Goal: Information Seeking & Learning: Check status

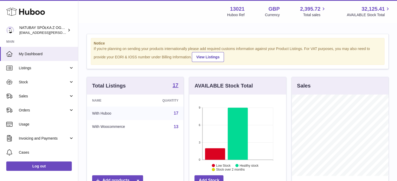
scroll to position [81, 97]
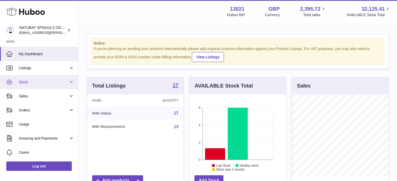
click at [29, 85] on link "Stock" at bounding box center [39, 82] width 78 height 14
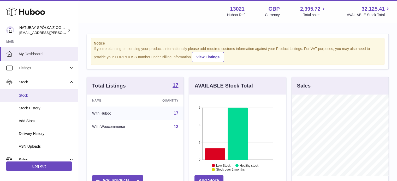
click at [29, 97] on span "Stock" at bounding box center [46, 95] width 55 height 5
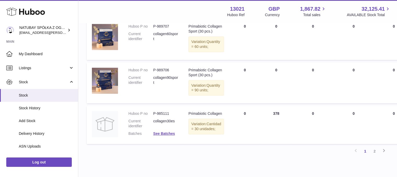
scroll to position [417, 0]
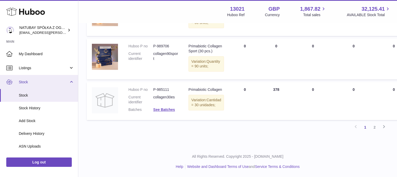
click at [46, 84] on span "Stock" at bounding box center [44, 82] width 50 height 5
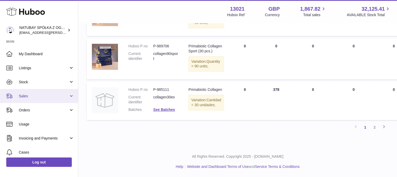
click at [38, 96] on span "Sales" at bounding box center [44, 96] width 50 height 5
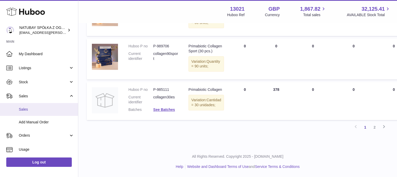
click at [30, 107] on span "Sales" at bounding box center [46, 109] width 55 height 5
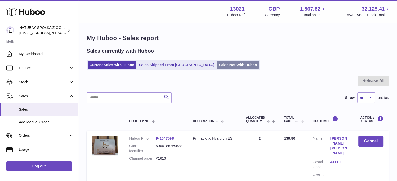
click at [217, 64] on link "Sales Not With Huboo" at bounding box center [238, 65] width 42 height 9
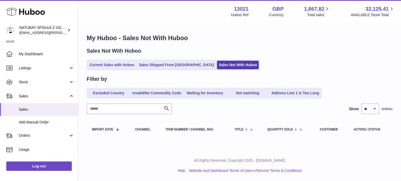
drag, startPoint x: 103, startPoint y: 64, endPoint x: 101, endPoint y: 48, distance: 16.0
click at [103, 64] on link "Current Sales with Huboo" at bounding box center [112, 65] width 48 height 9
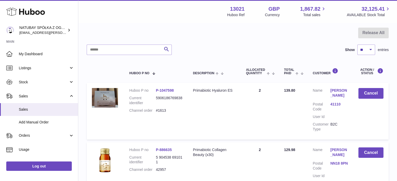
scroll to position [26, 0]
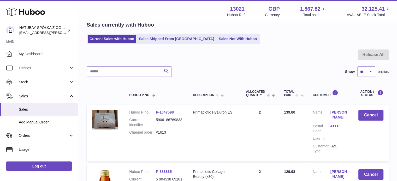
drag, startPoint x: 165, startPoint y: 37, endPoint x: 158, endPoint y: 25, distance: 14.4
click at [165, 37] on link "Sales Shipped From [GEOGRAPHIC_DATA]" at bounding box center [176, 39] width 79 height 9
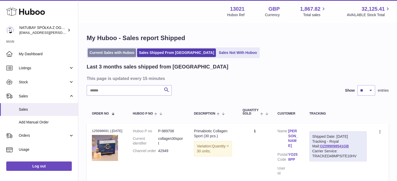
click at [95, 50] on link "Current Sales with Huboo" at bounding box center [112, 53] width 48 height 9
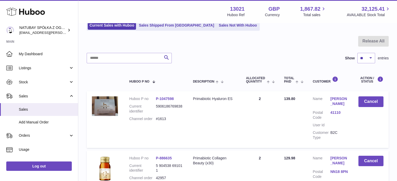
scroll to position [26, 0]
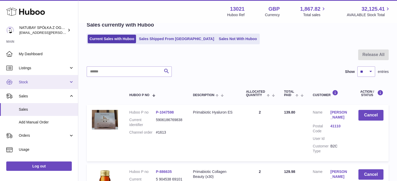
click at [42, 80] on span "Stock" at bounding box center [44, 82] width 50 height 5
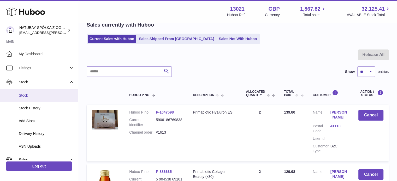
click at [40, 93] on span "Stock" at bounding box center [46, 95] width 55 height 5
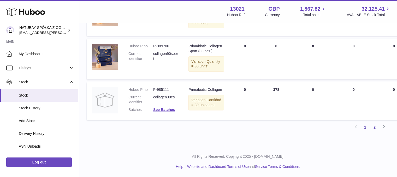
click at [372, 129] on link "2" at bounding box center [374, 127] width 9 height 9
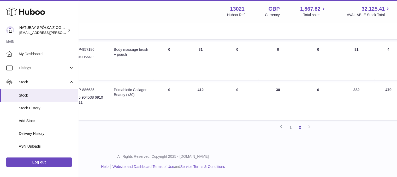
scroll to position [251, 75]
click at [292, 129] on link "1" at bounding box center [290, 127] width 9 height 9
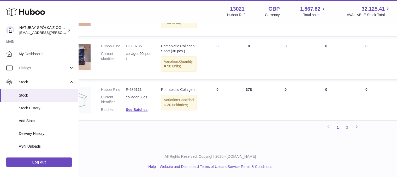
scroll to position [465, 78]
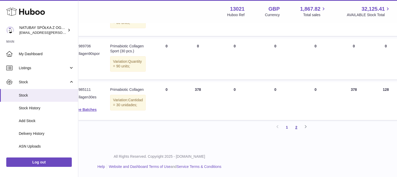
click at [300, 126] on link "2" at bounding box center [295, 127] width 9 height 9
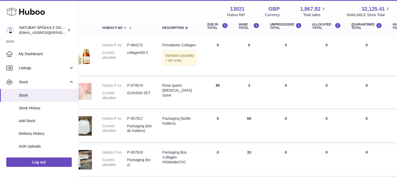
scroll to position [0, 26]
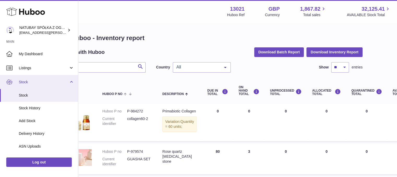
click at [47, 86] on link "Stock" at bounding box center [39, 82] width 78 height 14
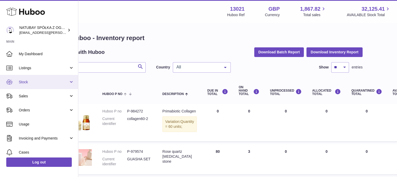
click at [47, 87] on link "Stock" at bounding box center [39, 82] width 78 height 14
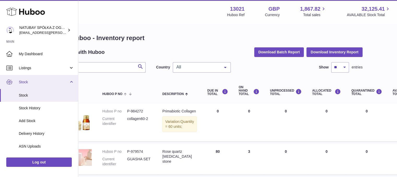
click at [47, 87] on link "Stock" at bounding box center [39, 82] width 78 height 14
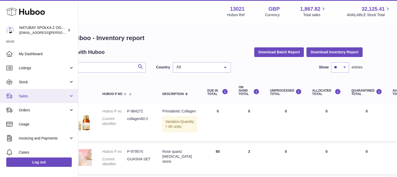
click at [45, 97] on span "Sales" at bounding box center [44, 96] width 50 height 5
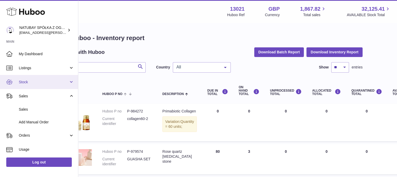
click at [47, 83] on span "Stock" at bounding box center [44, 82] width 50 height 5
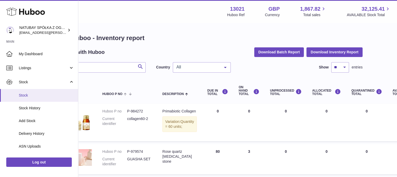
click at [46, 95] on span "Stock" at bounding box center [46, 95] width 55 height 5
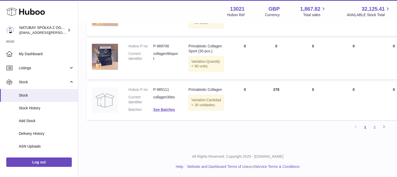
click at [372, 128] on link "2" at bounding box center [374, 127] width 9 height 9
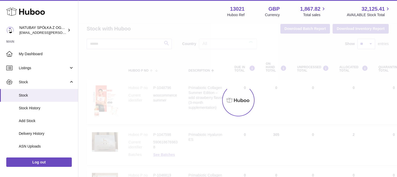
scroll to position [4, 0]
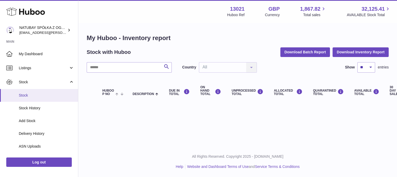
click at [31, 96] on span "Stock" at bounding box center [46, 95] width 55 height 5
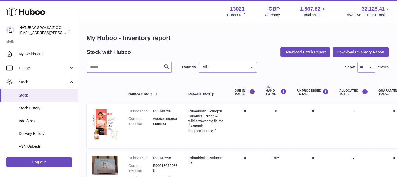
click at [33, 97] on span "Stock" at bounding box center [46, 95] width 55 height 5
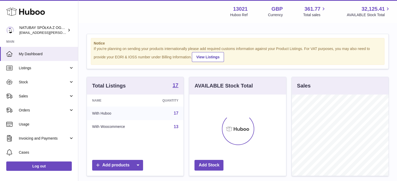
scroll to position [81, 97]
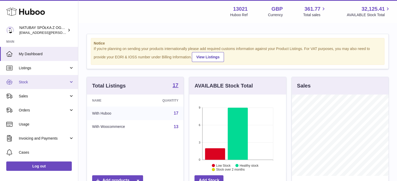
click at [40, 79] on link "Stock" at bounding box center [39, 82] width 78 height 14
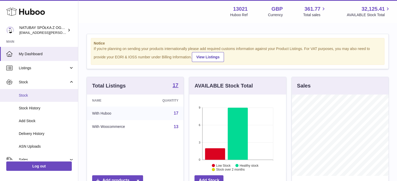
click at [40, 92] on link "Stock" at bounding box center [39, 95] width 78 height 13
